Goal: Information Seeking & Learning: Understand process/instructions

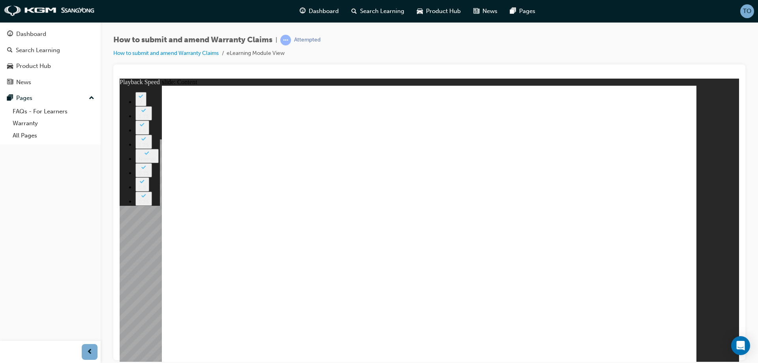
drag, startPoint x: 251, startPoint y: 313, endPoint x: 202, endPoint y: 317, distance: 49.1
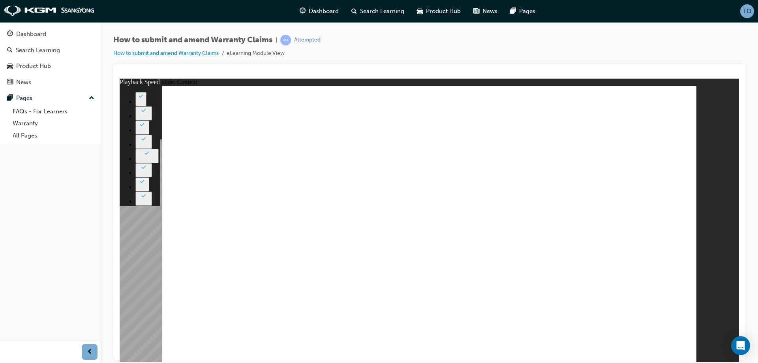
type input "28"
